Goal: Communication & Community: Answer question/provide support

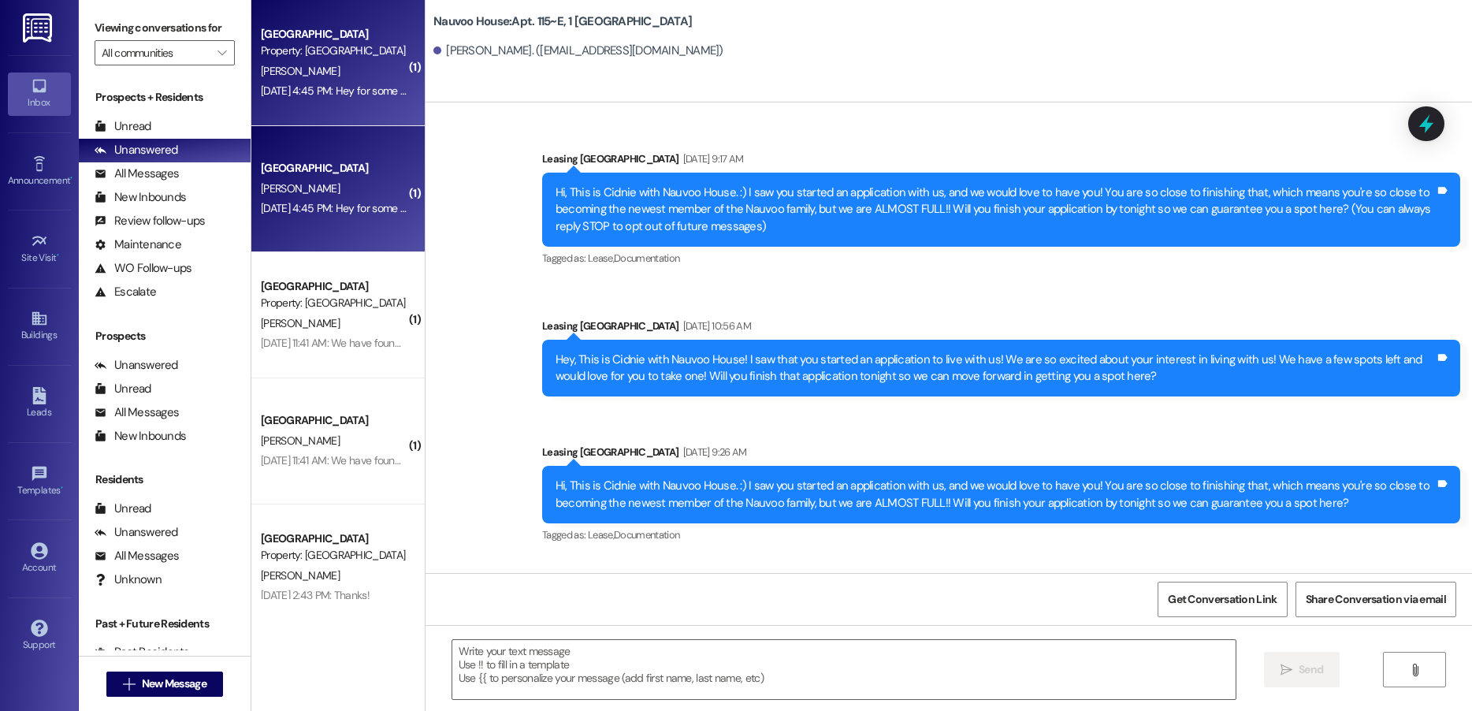
scroll to position [36239, 0]
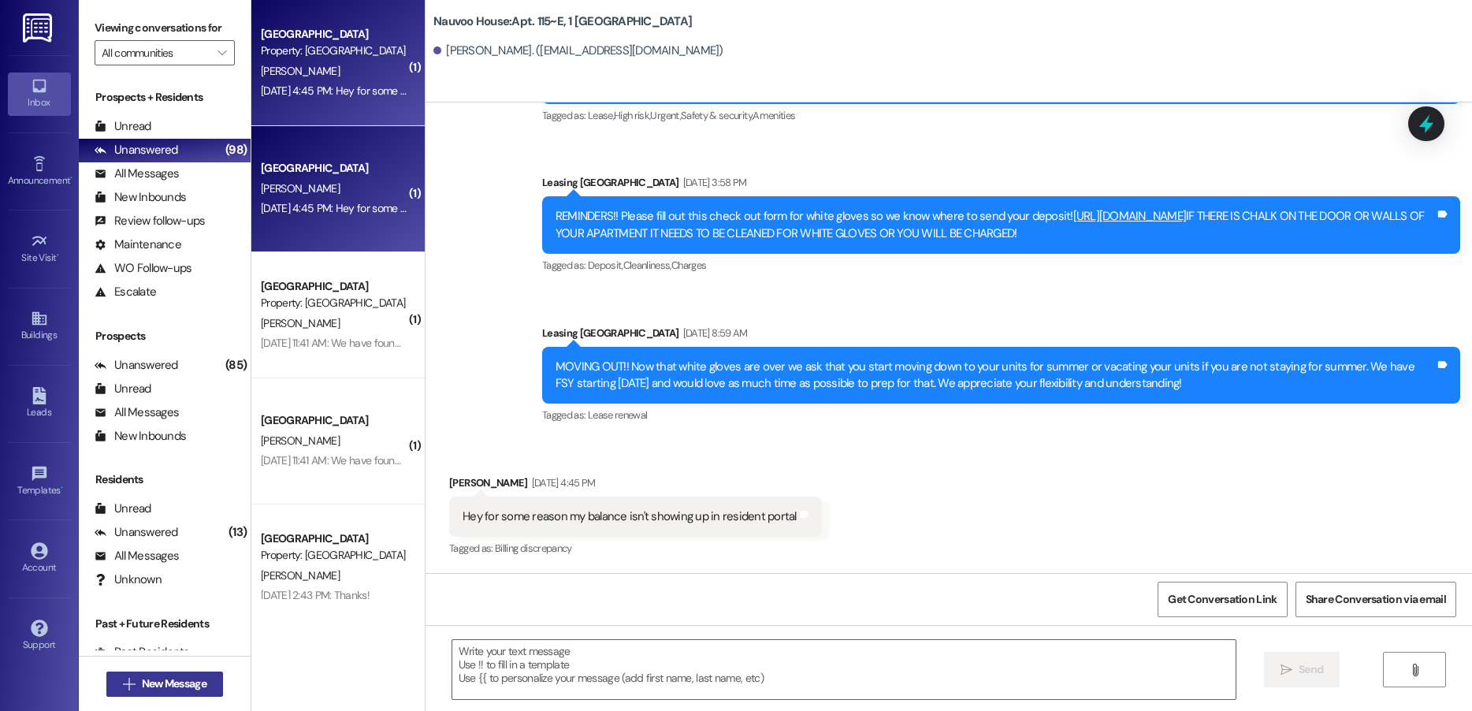
click at [198, 690] on span "New Message" at bounding box center [174, 683] width 65 height 17
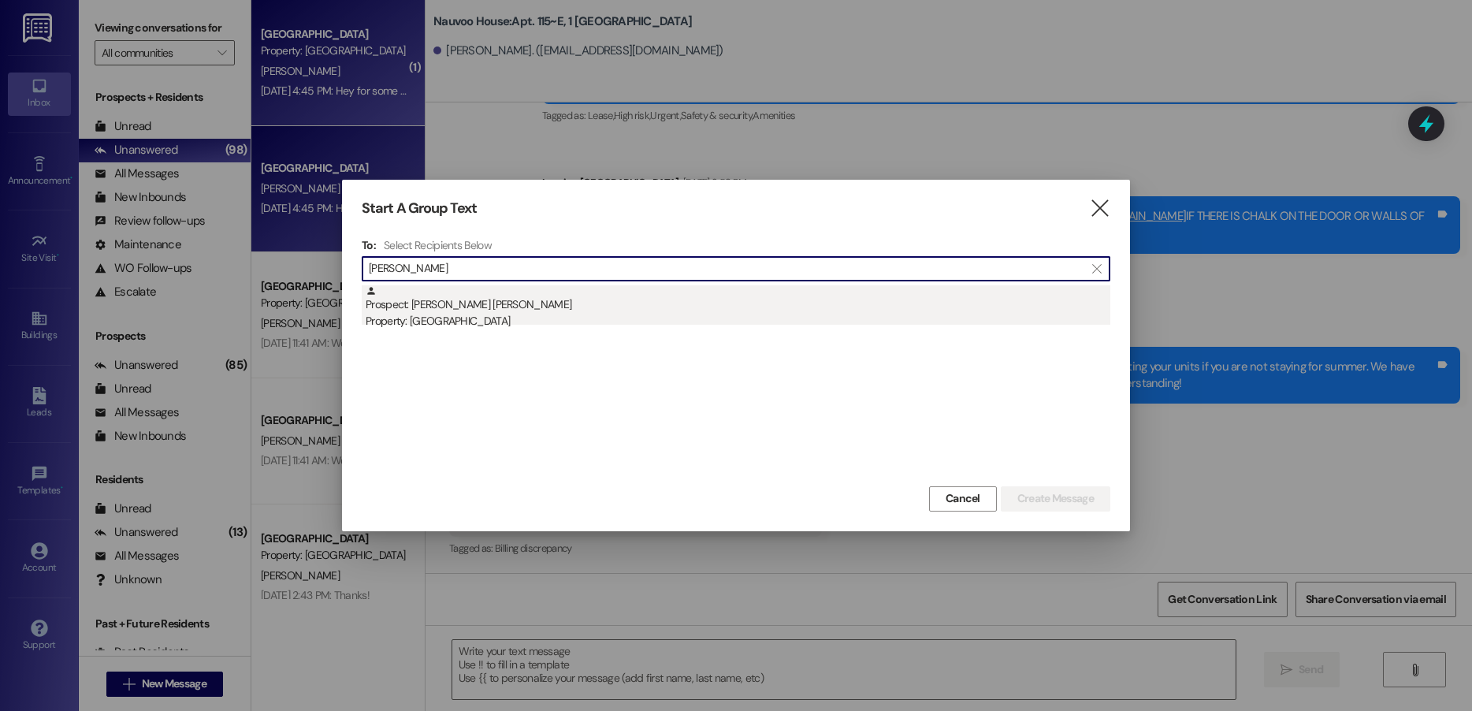
type input "[PERSON_NAME]"
click at [493, 313] on div "Property: [GEOGRAPHIC_DATA]" at bounding box center [738, 321] width 745 height 17
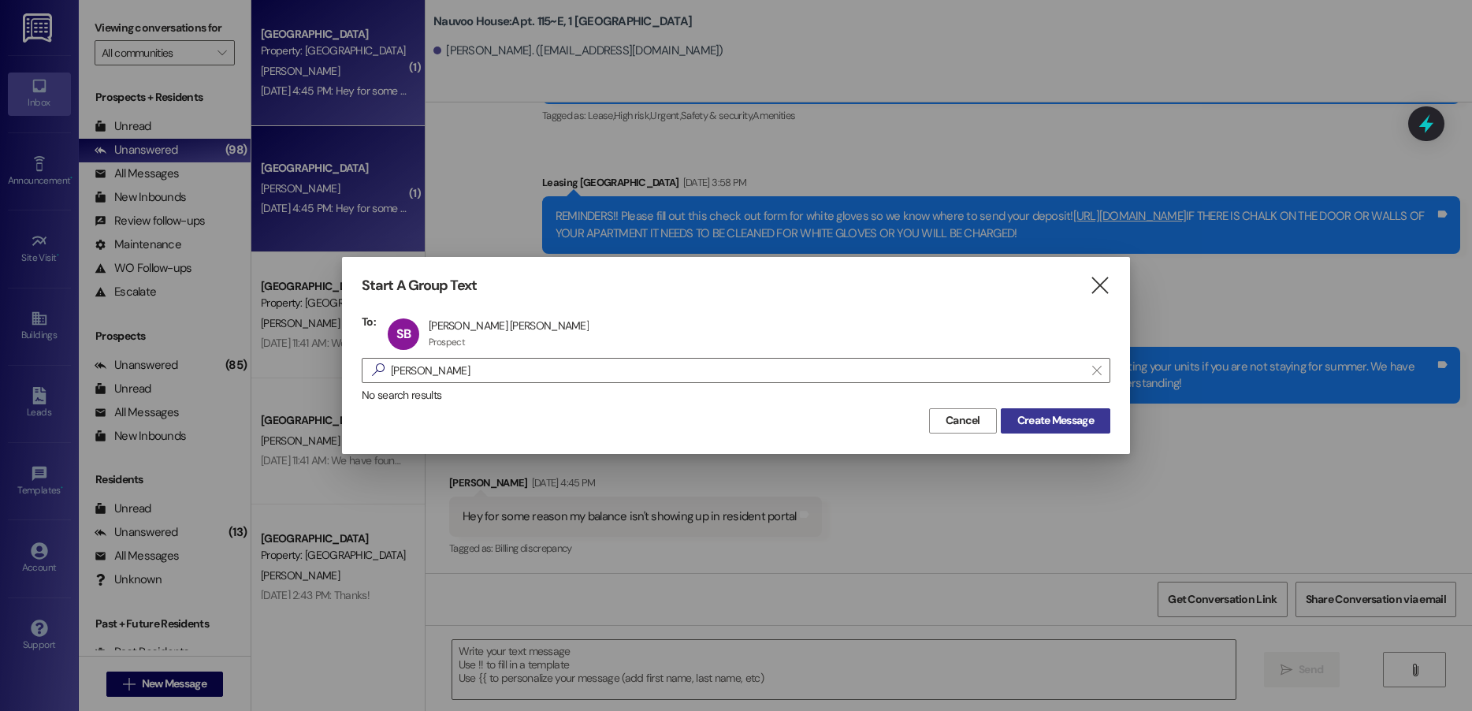
click at [1028, 419] on span "Create Message" at bounding box center [1055, 420] width 76 height 17
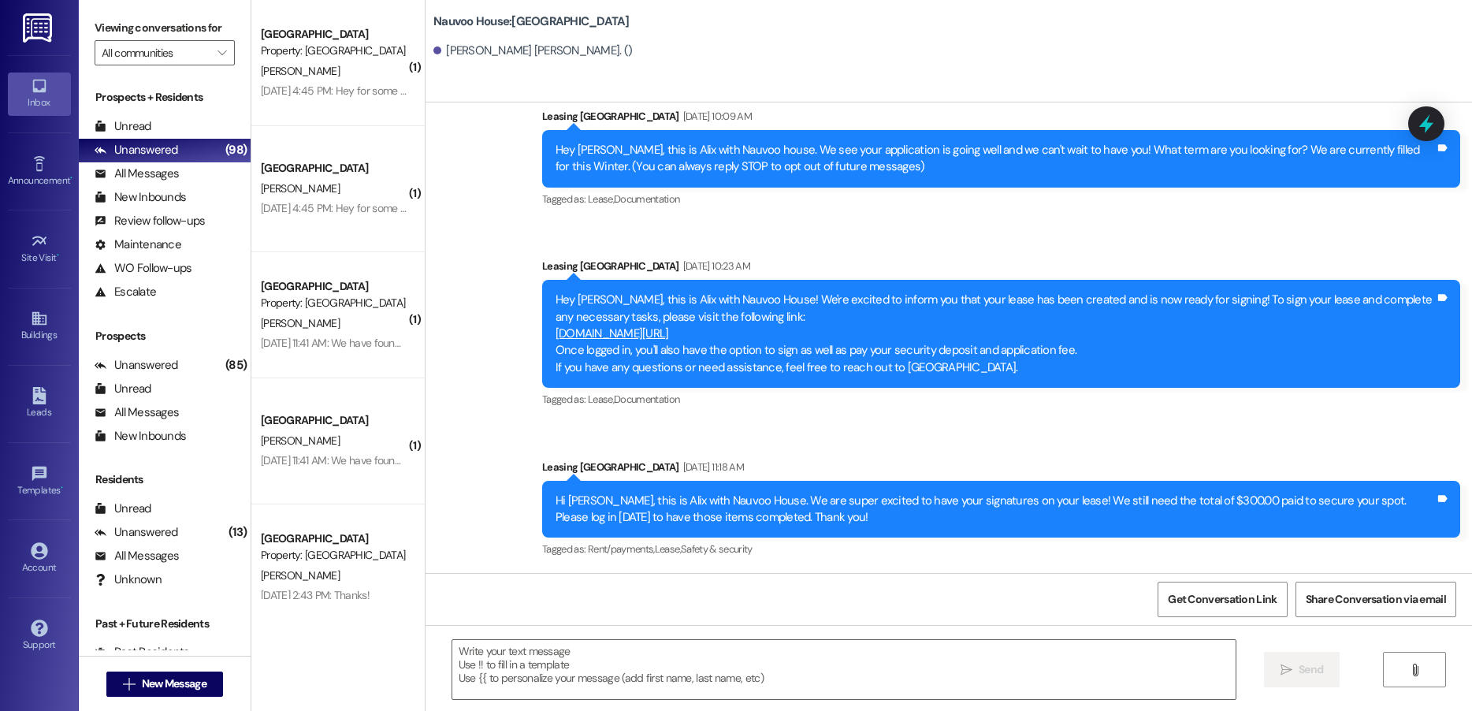
scroll to position [43, 0]
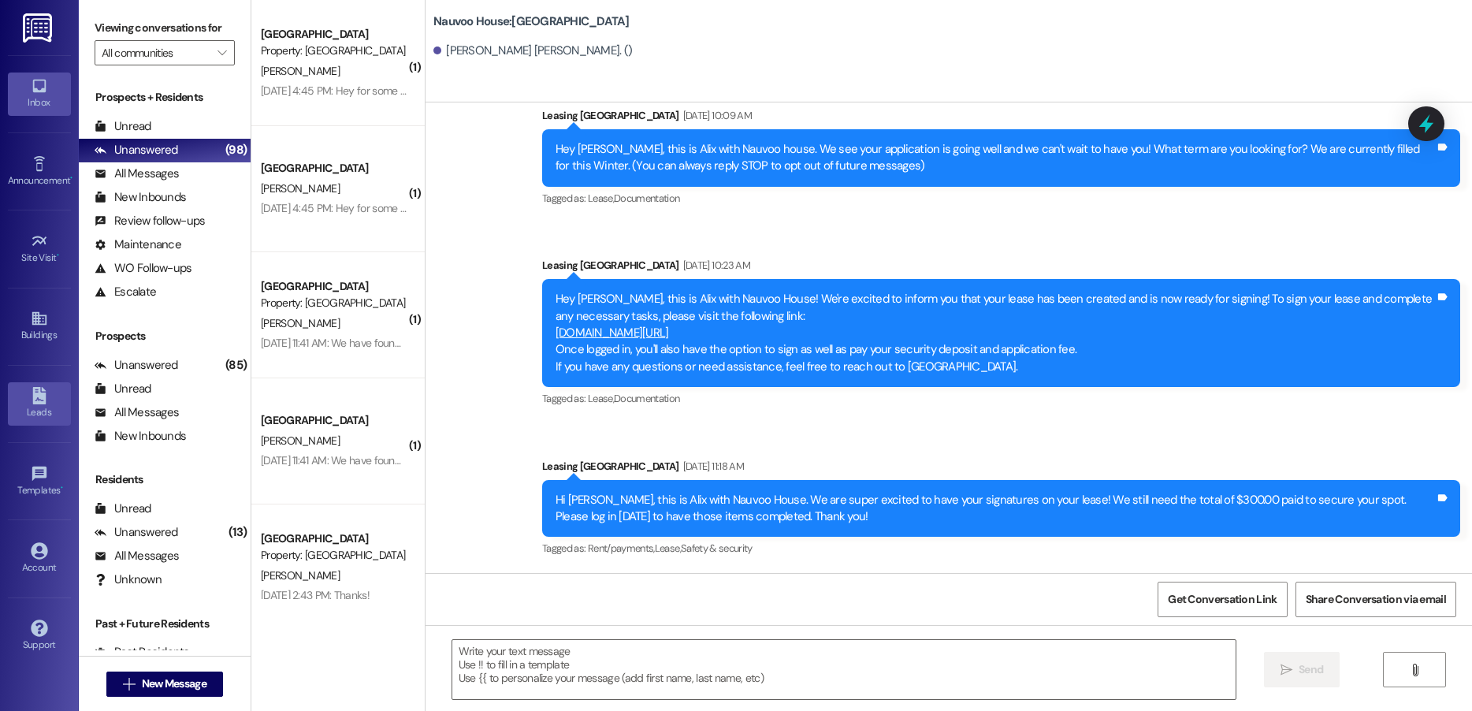
click at [39, 396] on icon at bounding box center [38, 395] width 13 height 17
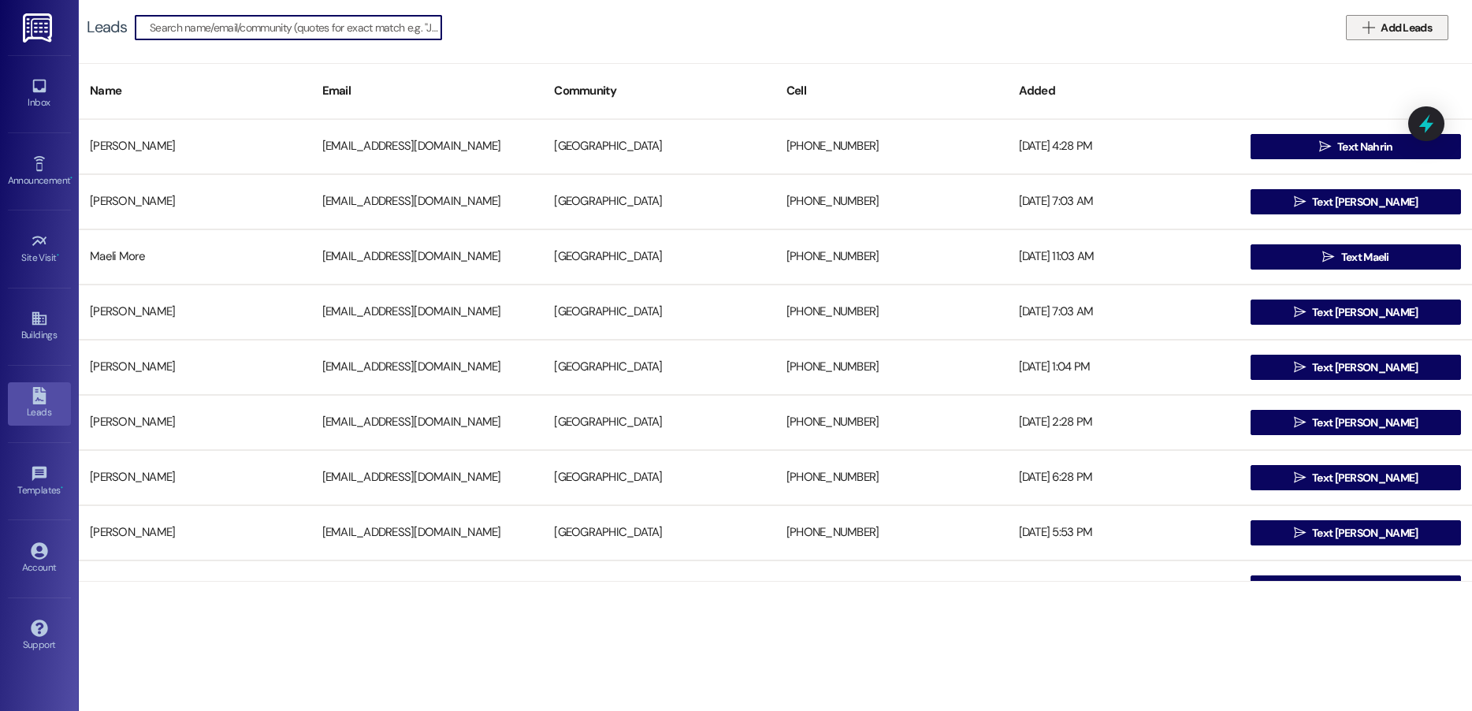
click at [1404, 27] on span "Add Leads" at bounding box center [1406, 28] width 51 height 17
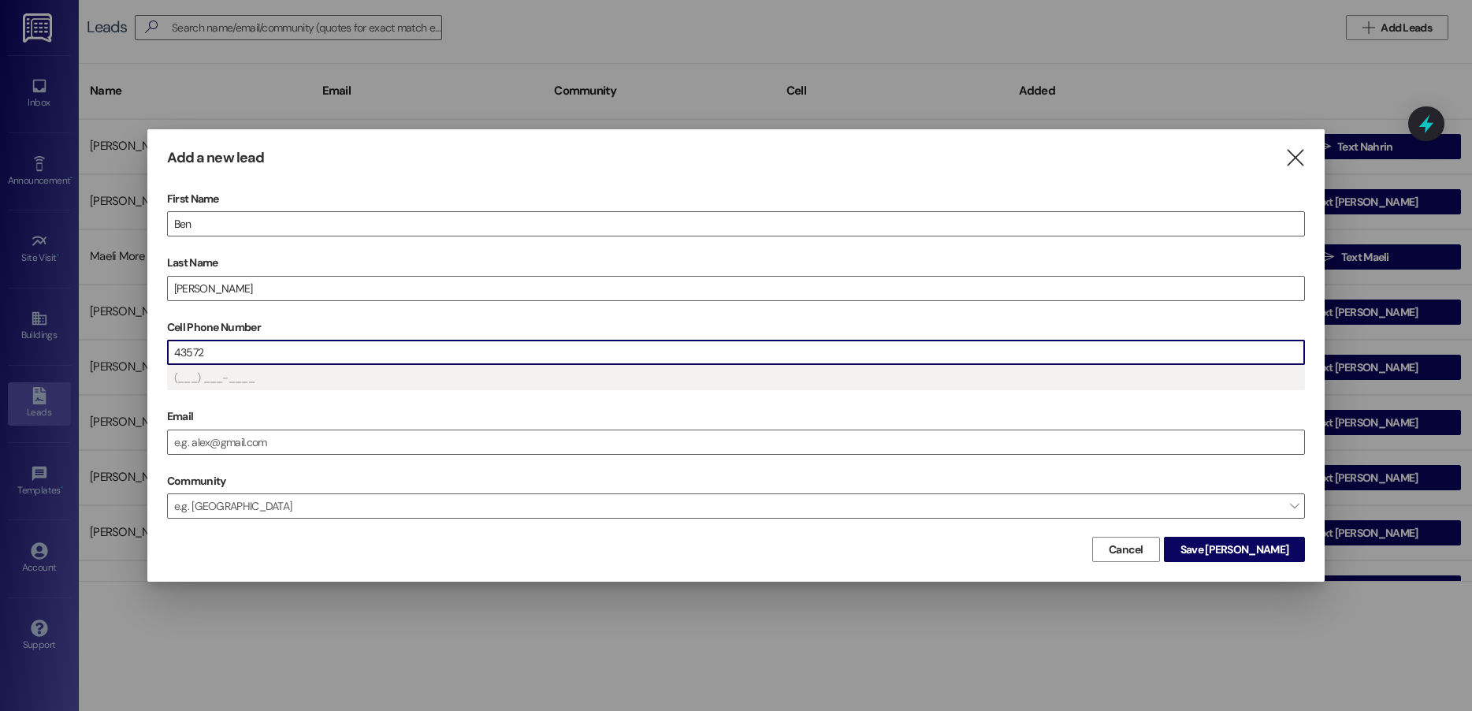
type input "(435) 72_-____"
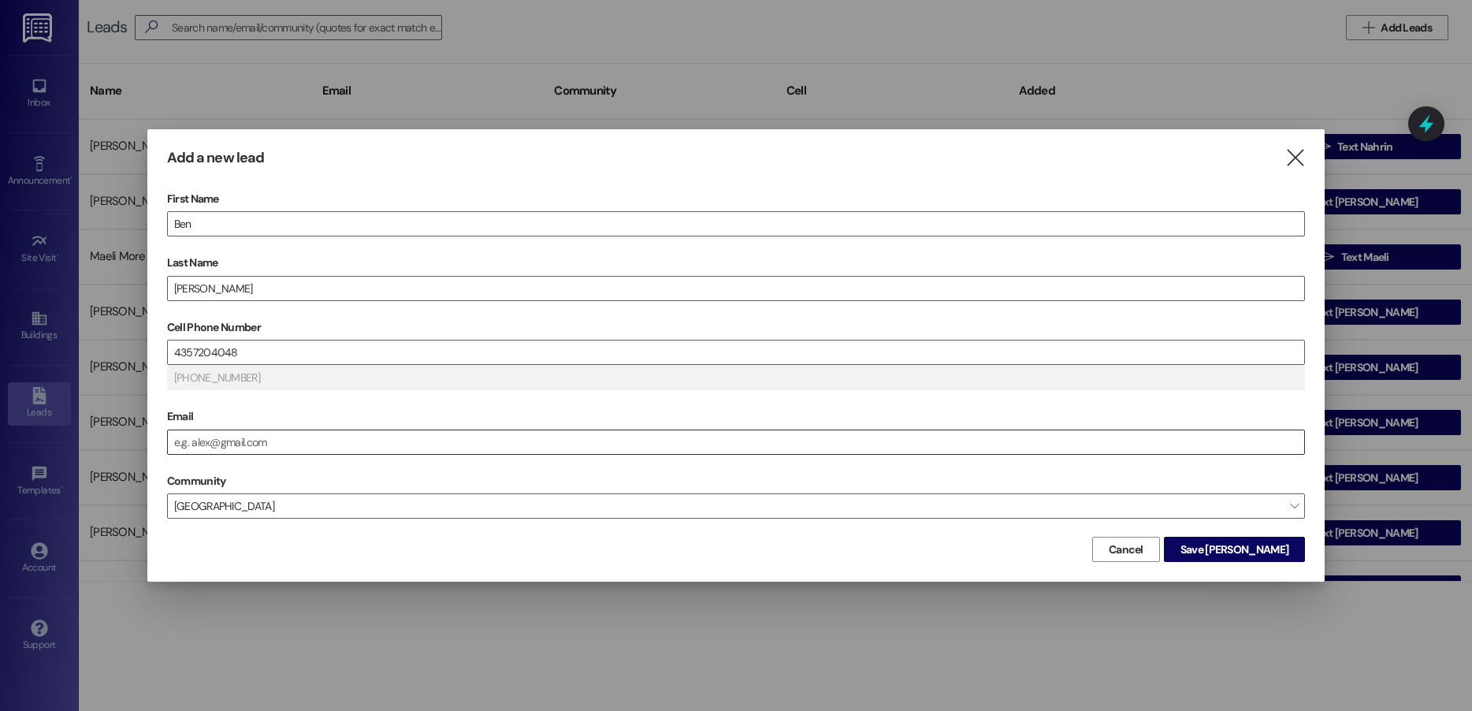
click at [222, 437] on input "Email" at bounding box center [736, 442] width 1136 height 24
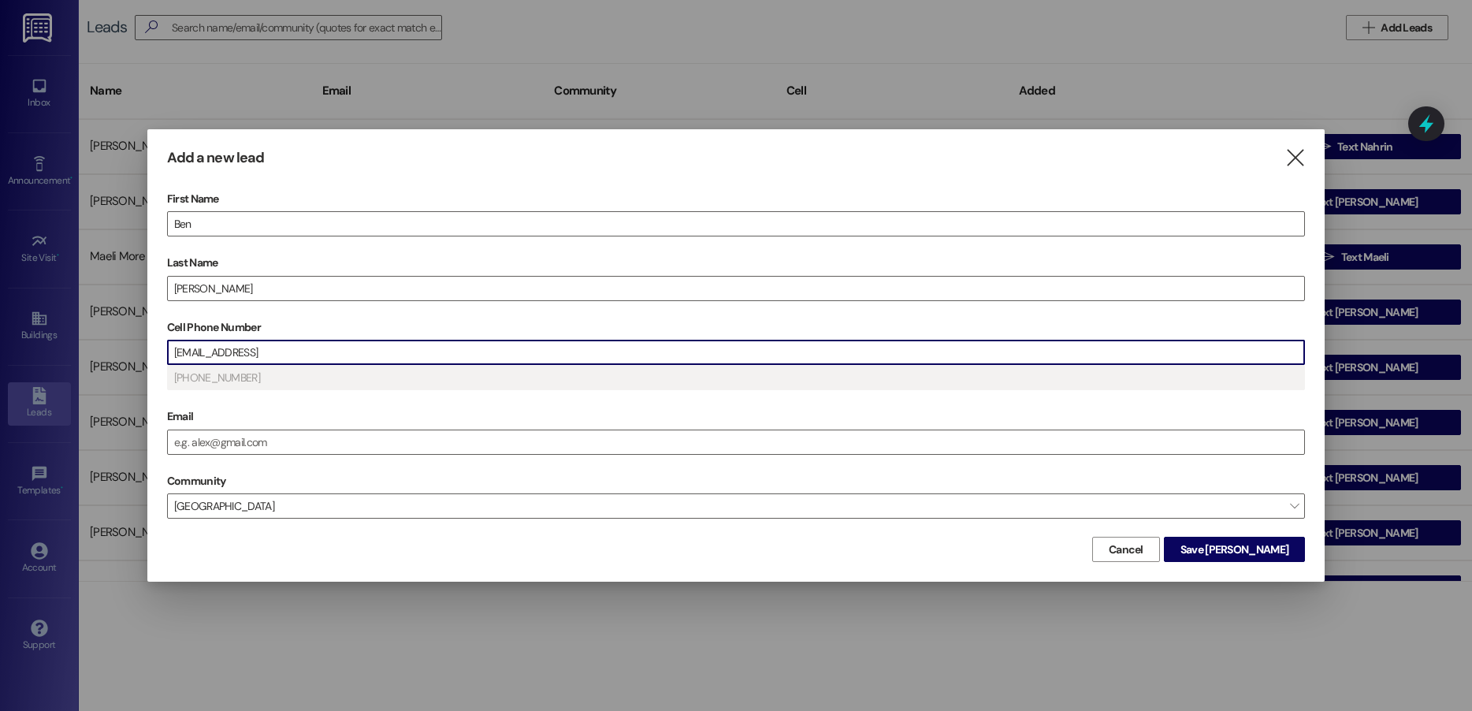
drag, startPoint x: 221, startPoint y: 354, endPoint x: 389, endPoint y: 360, distance: 168.8
click at [389, 360] on input "[EMAIL_ADDRESS]" at bounding box center [736, 352] width 1136 height 24
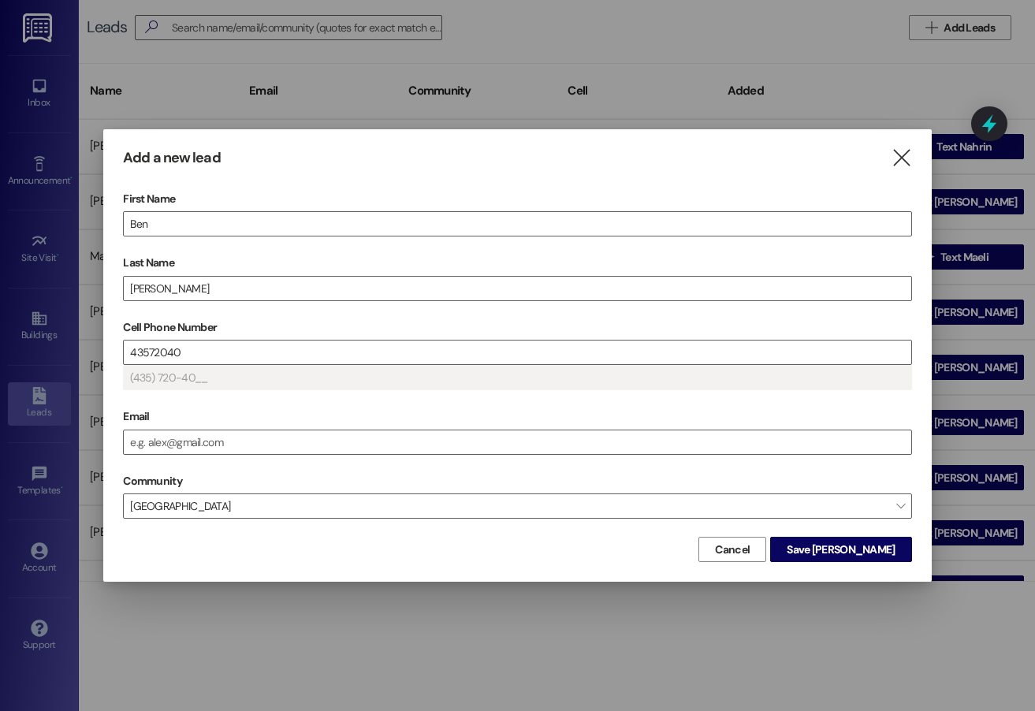
click at [375, 359] on input "43572040" at bounding box center [517, 352] width 786 height 24
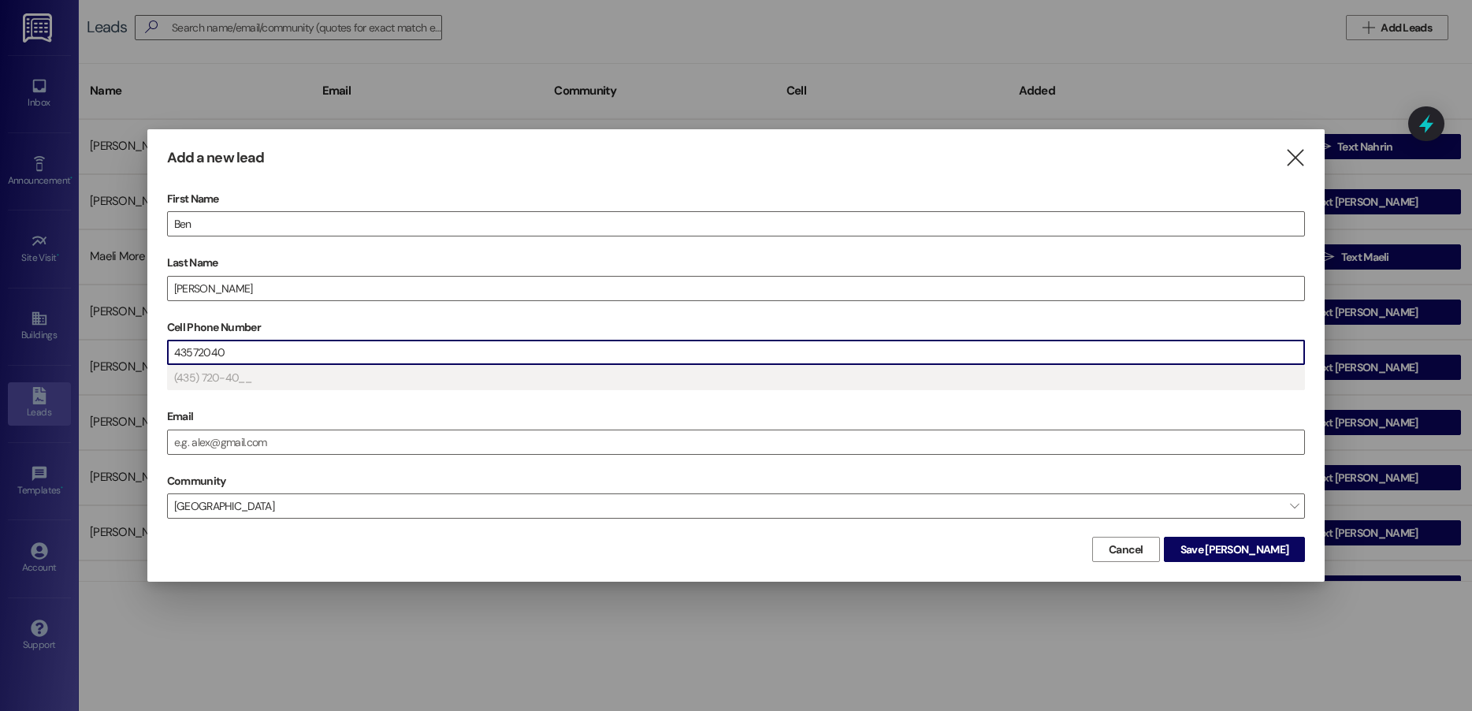
click at [254, 347] on input "43572040" at bounding box center [736, 352] width 1136 height 24
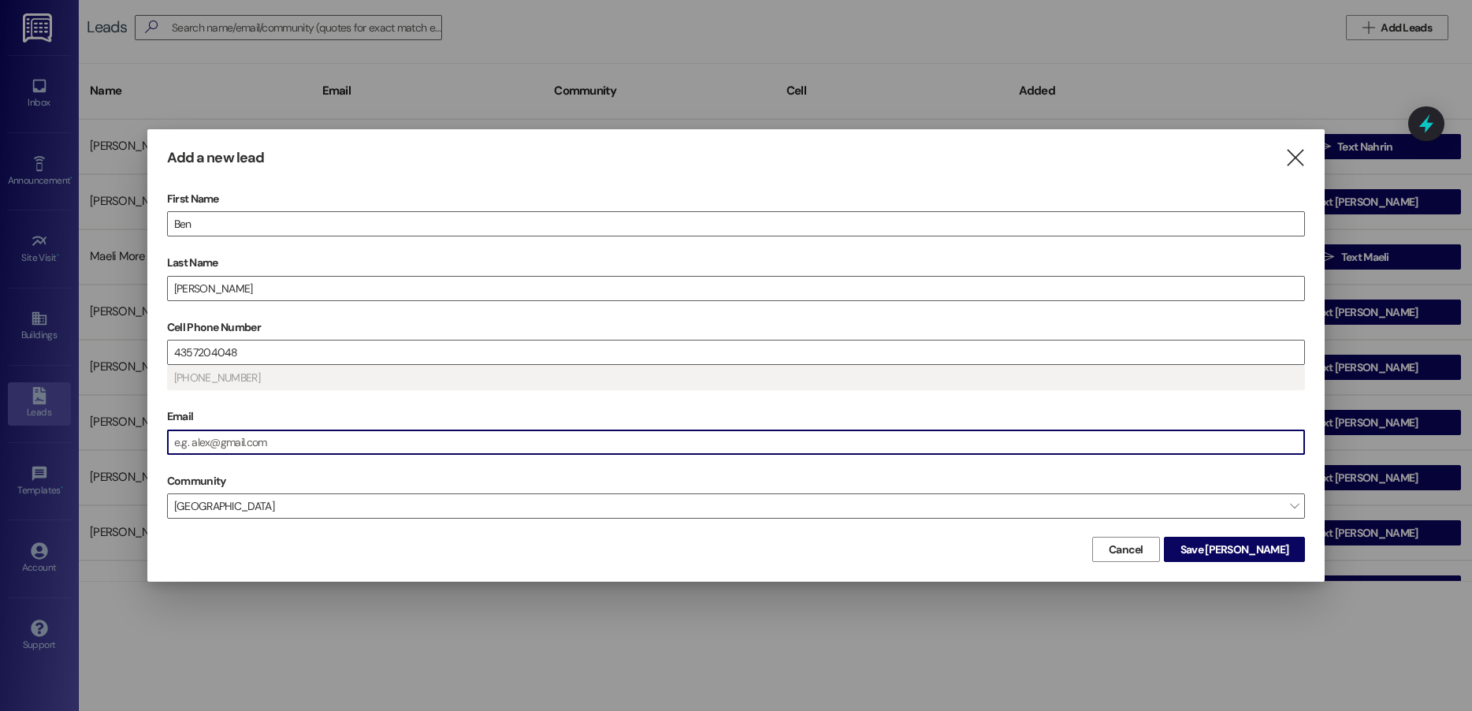
click at [232, 441] on input "Email" at bounding box center [736, 442] width 1136 height 24
click at [1293, 547] on button "Save [PERSON_NAME]" at bounding box center [1234, 549] width 141 height 25
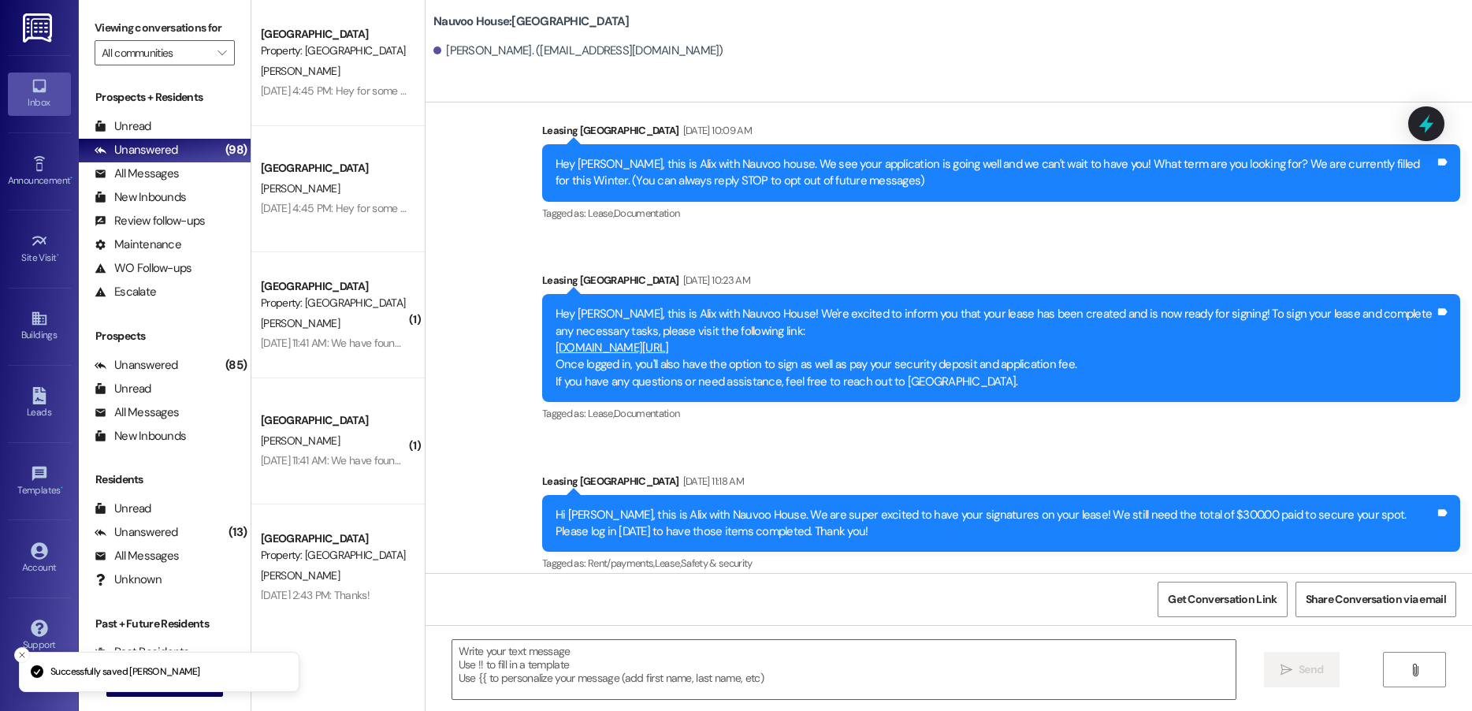
scroll to position [43, 0]
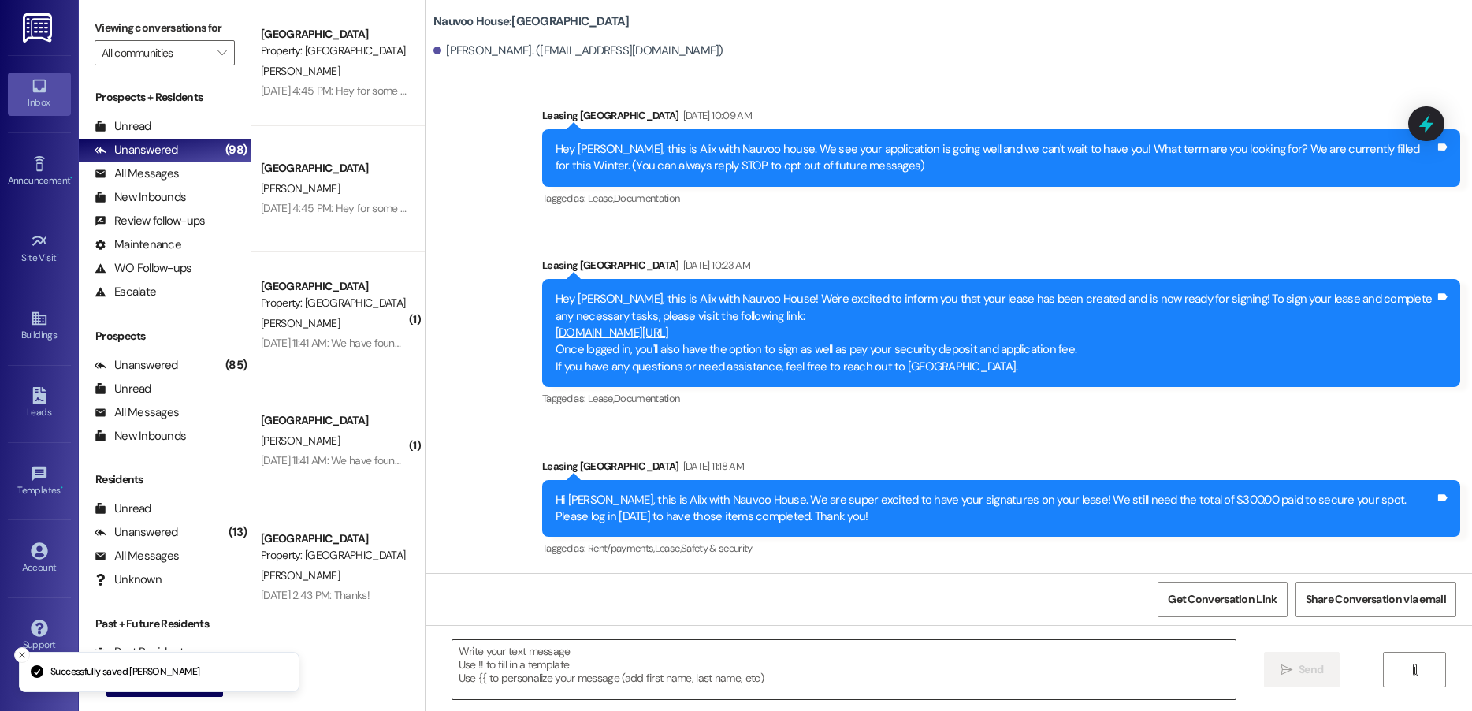
click at [545, 650] on textarea at bounding box center [843, 669] width 783 height 59
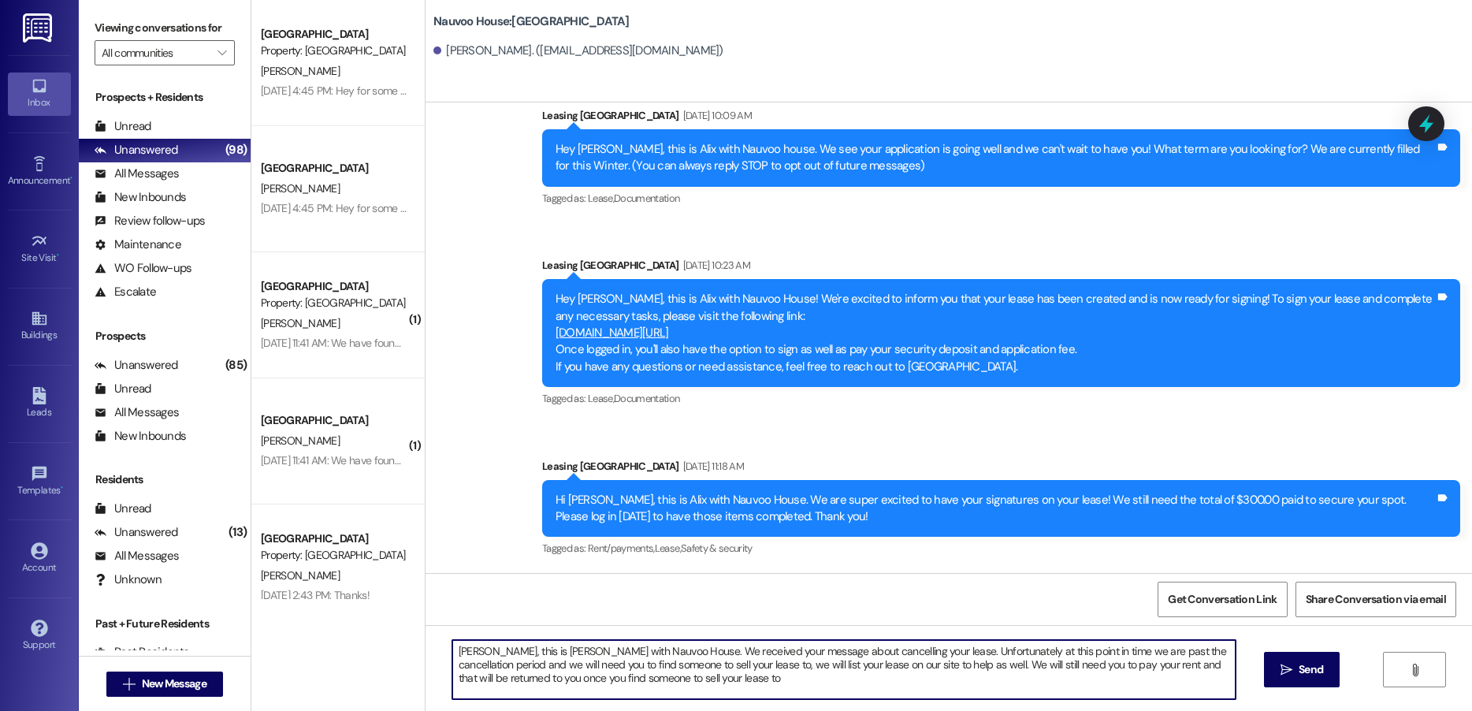
type textarea "[PERSON_NAME], this is [PERSON_NAME] with Nauvoo House. We received your messag…"
click at [545, 650] on textarea "[PERSON_NAME], this is [PERSON_NAME] with Nauvoo House. We received your messag…" at bounding box center [843, 669] width 783 height 59
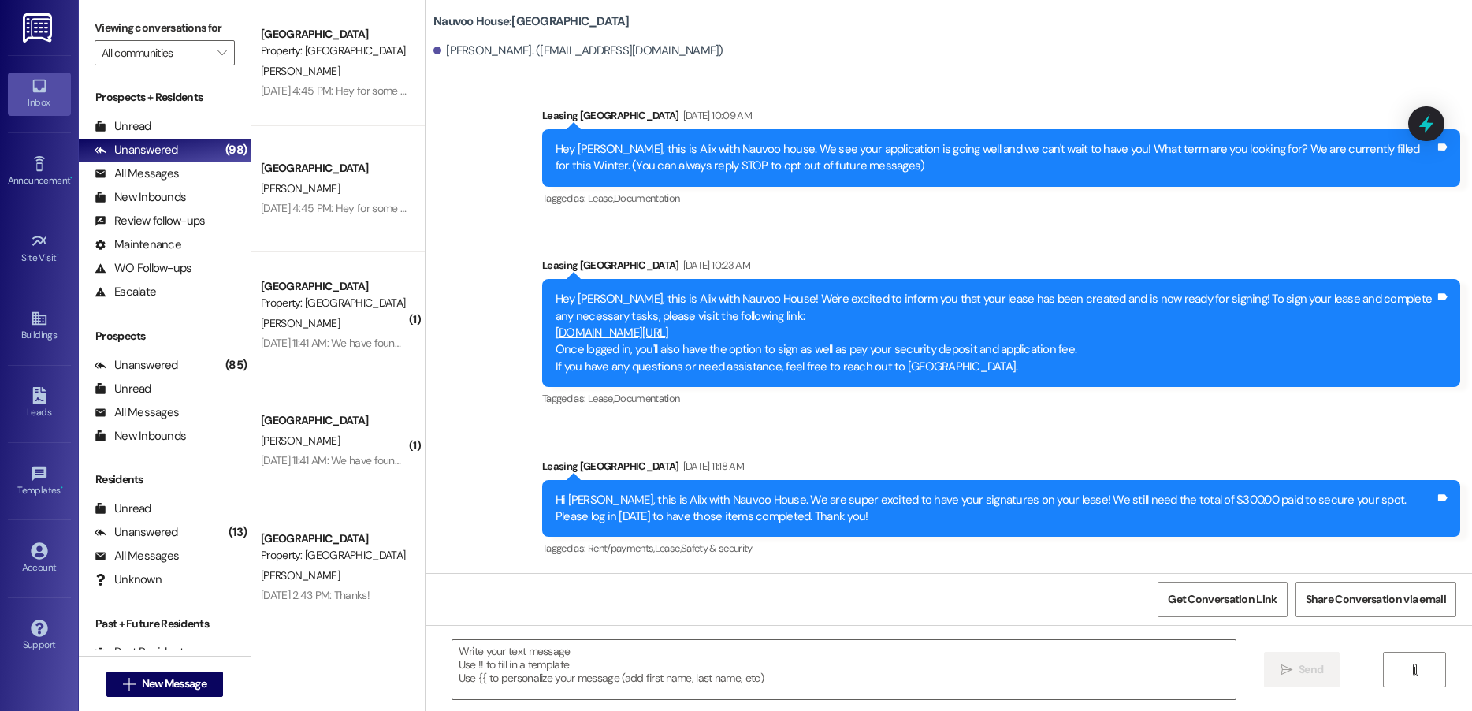
click at [399, 671] on div "[GEOGRAPHIC_DATA] Prospect Property: [GEOGRAPHIC_DATA] [PERSON_NAME] [DATE] 4:4…" at bounding box center [337, 355] width 173 height 711
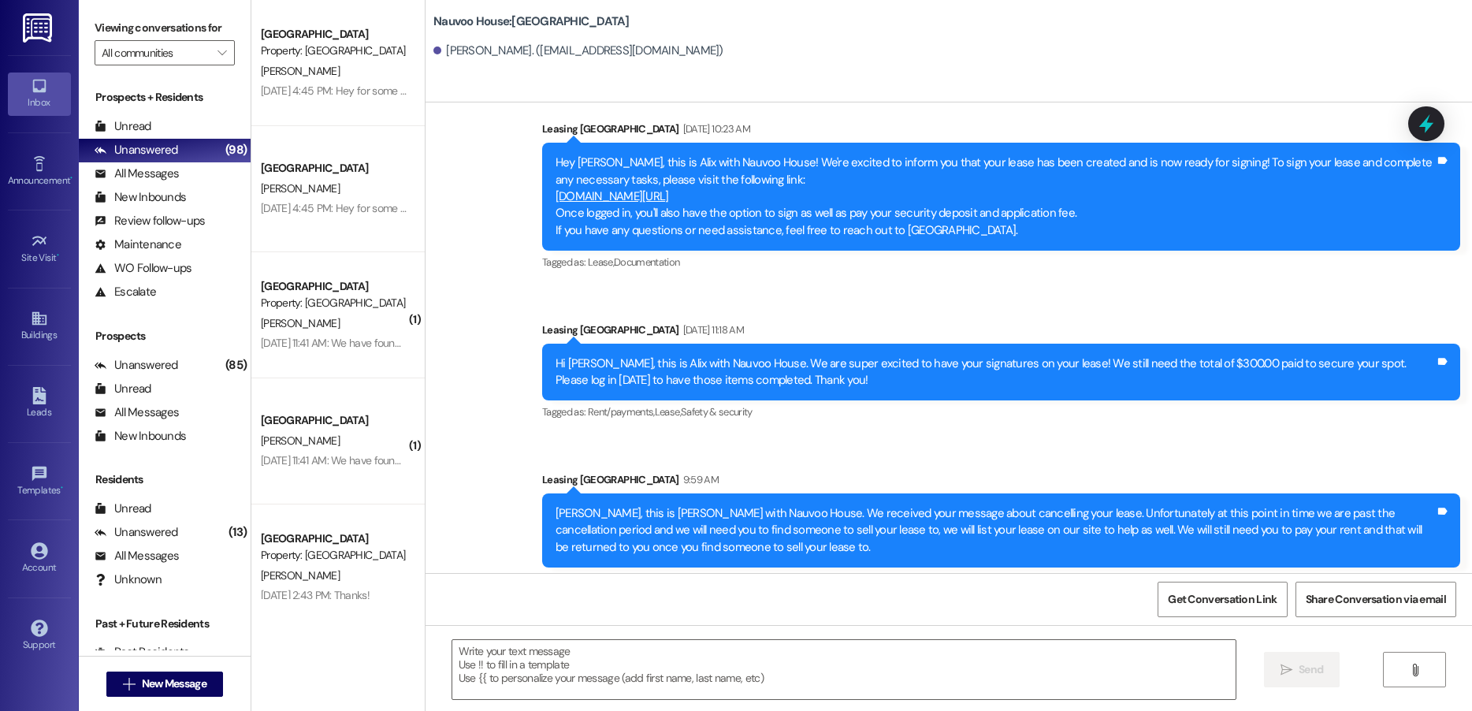
scroll to position [187, 0]
